Goal: Communication & Community: Connect with others

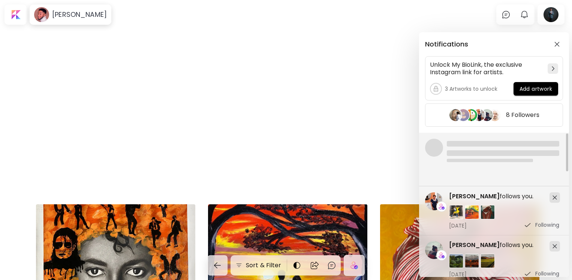
scroll to position [475, 0]
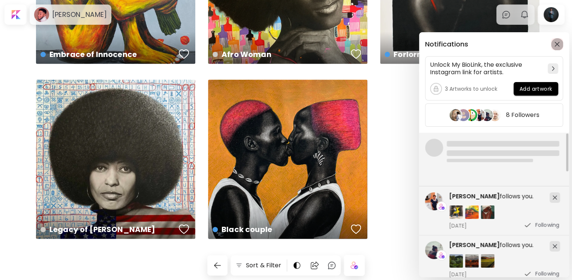
click at [557, 44] on img "button" at bounding box center [557, 44] width 5 height 5
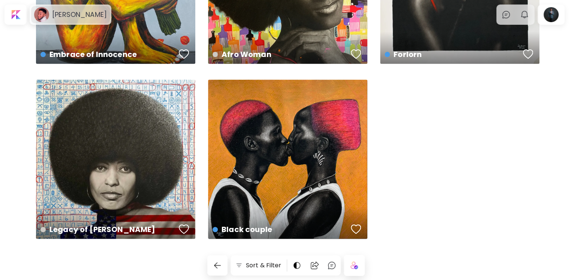
click at [63, 17] on h6 "[PERSON_NAME]" at bounding box center [79, 14] width 55 height 9
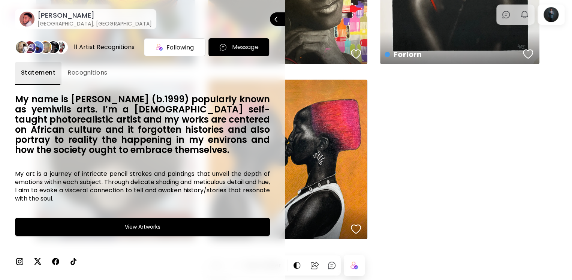
click at [224, 44] on span "Message" at bounding box center [239, 47] width 49 height 9
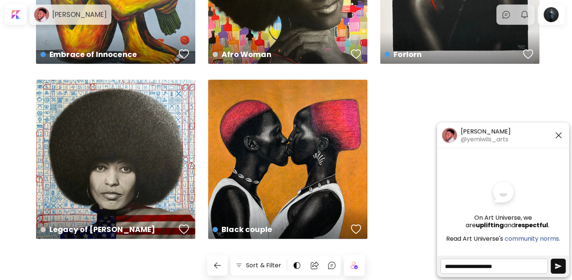
click at [557, 267] on img "button" at bounding box center [559, 267] width 8 height 8
click at [521, 267] on textarea "**********" at bounding box center [494, 266] width 107 height 15
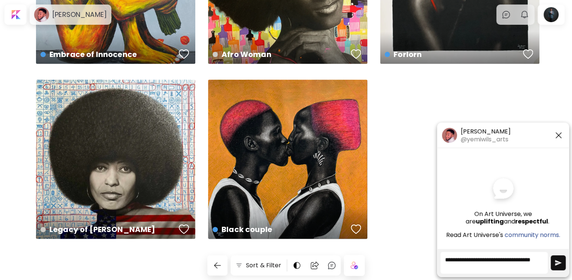
type textarea "**********"
click at [522, 234] on h5 "community norms." at bounding box center [533, 235] width 56 height 8
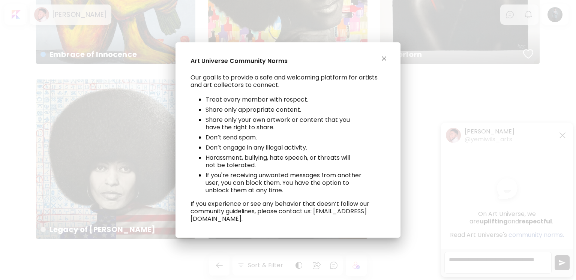
click at [383, 58] on img "button" at bounding box center [384, 58] width 5 height 5
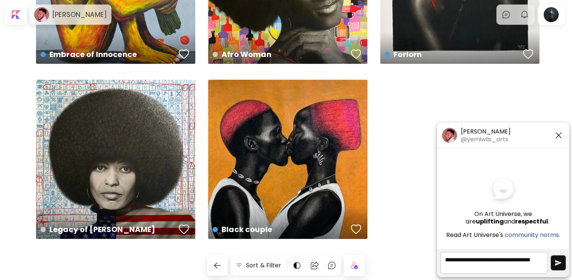
click at [557, 260] on img "button" at bounding box center [559, 263] width 8 height 8
click at [557, 140] on button "button" at bounding box center [558, 135] width 11 height 11
